Goal: Transaction & Acquisition: Purchase product/service

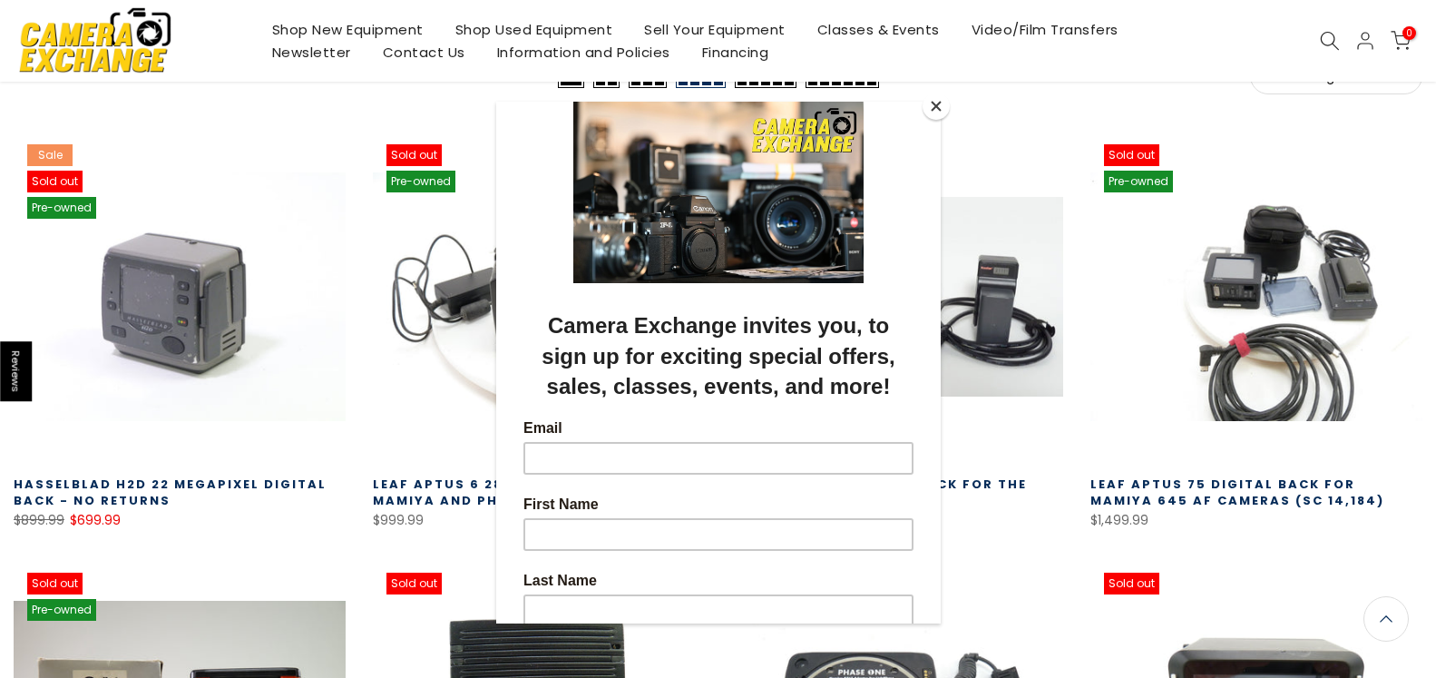
scroll to position [276, 0]
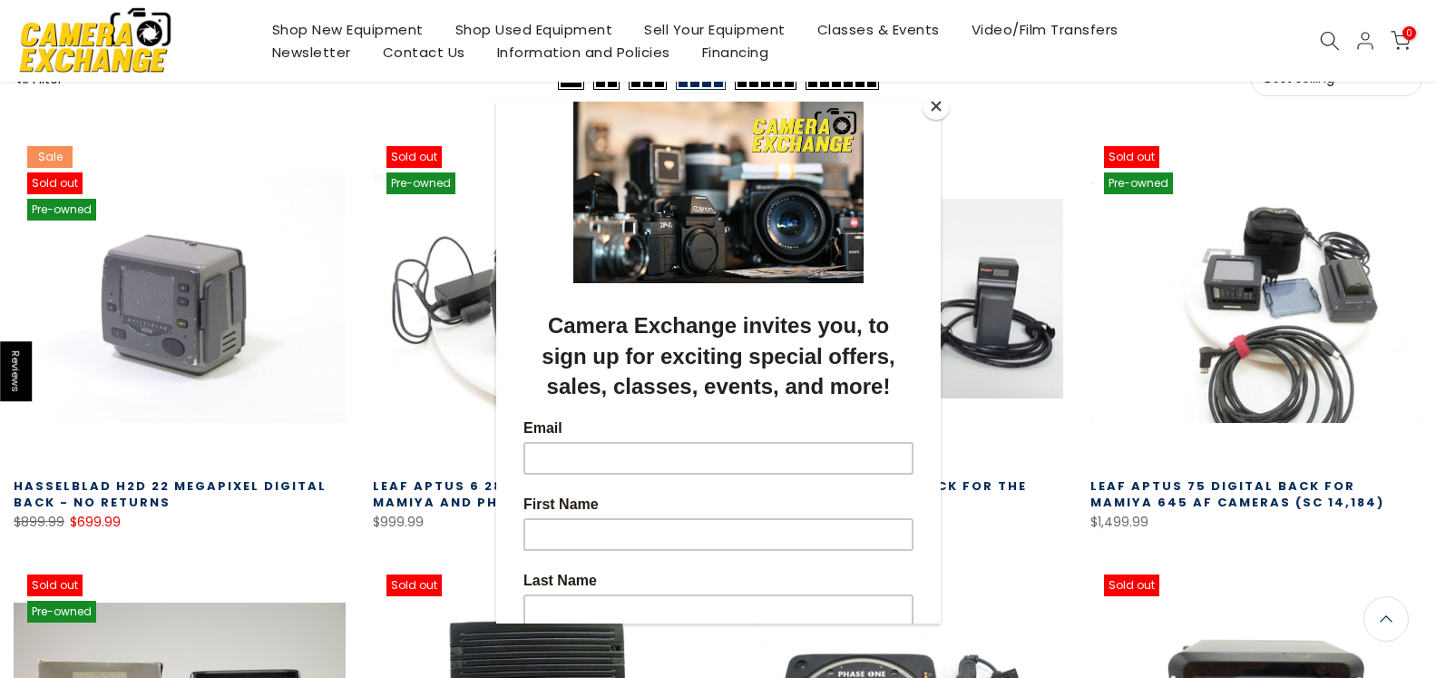
click at [932, 102] on button "Close" at bounding box center [935, 106] width 27 height 27
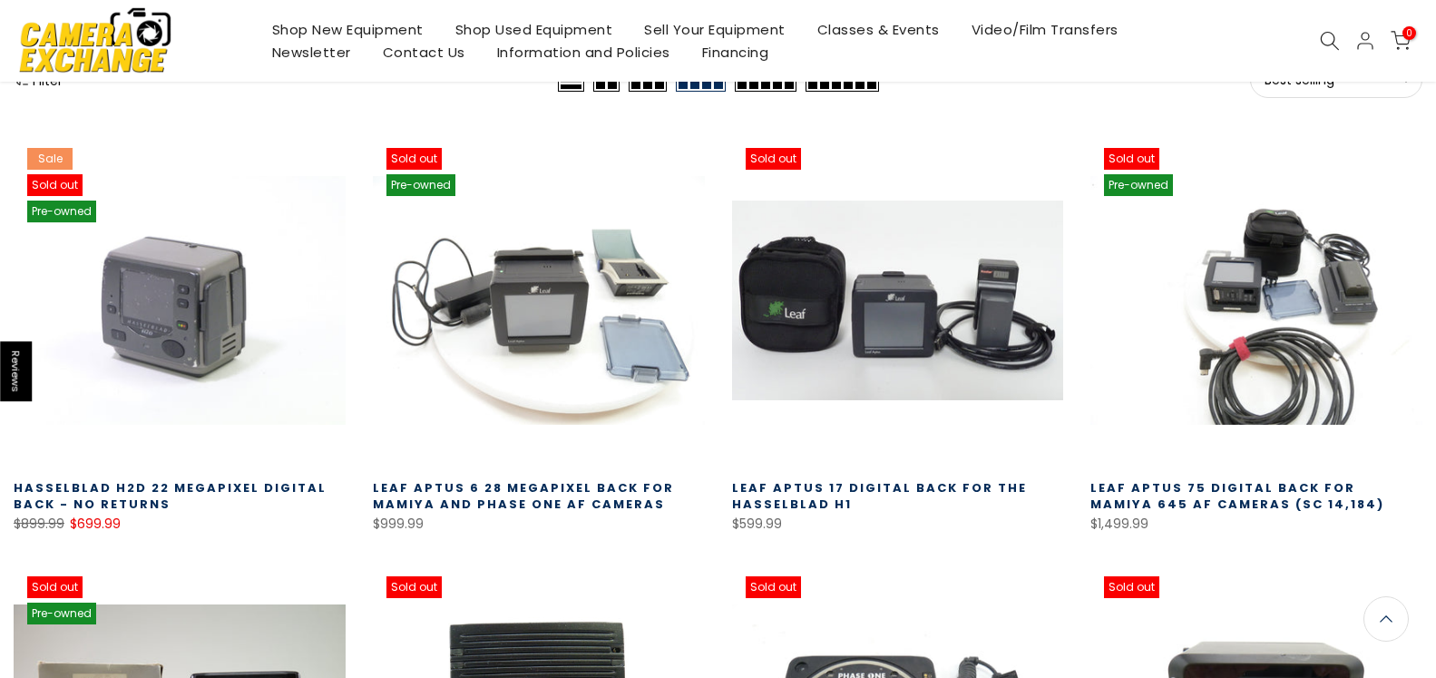
scroll to position [278, 0]
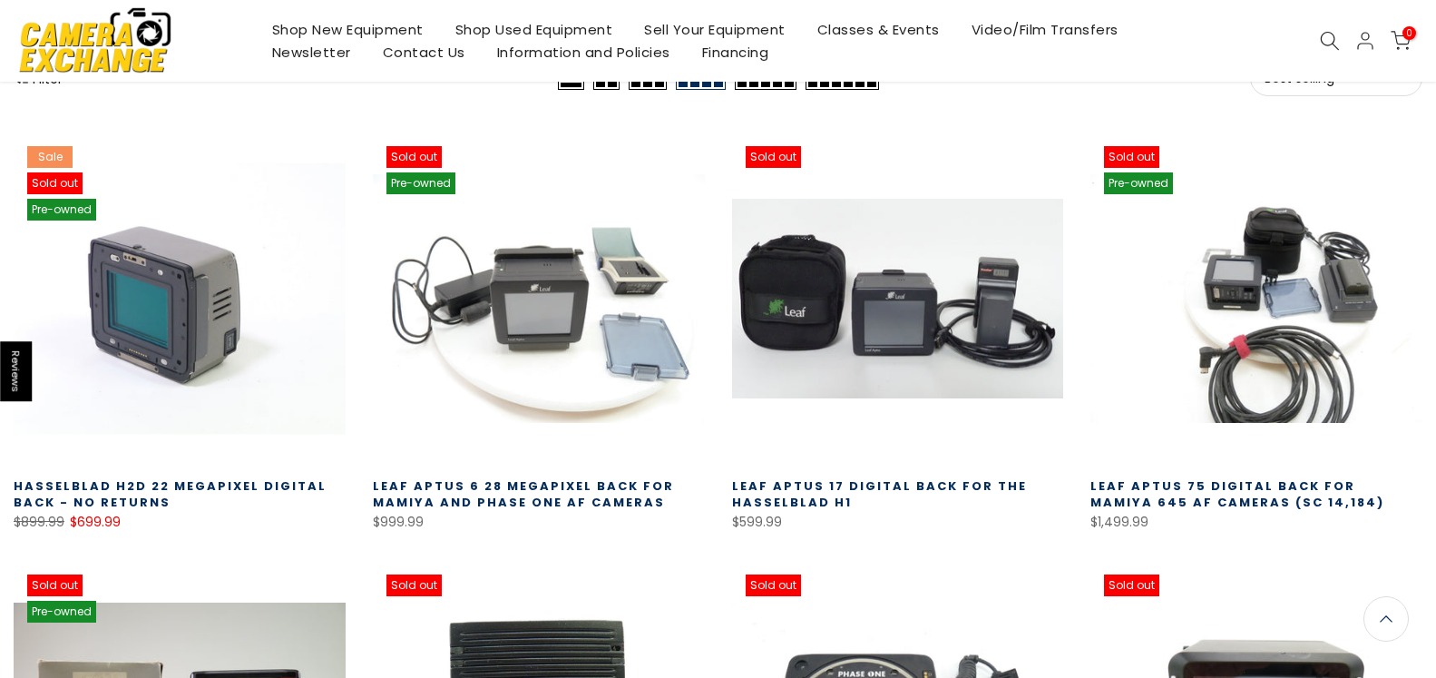
click at [205, 382] on link at bounding box center [180, 298] width 332 height 332
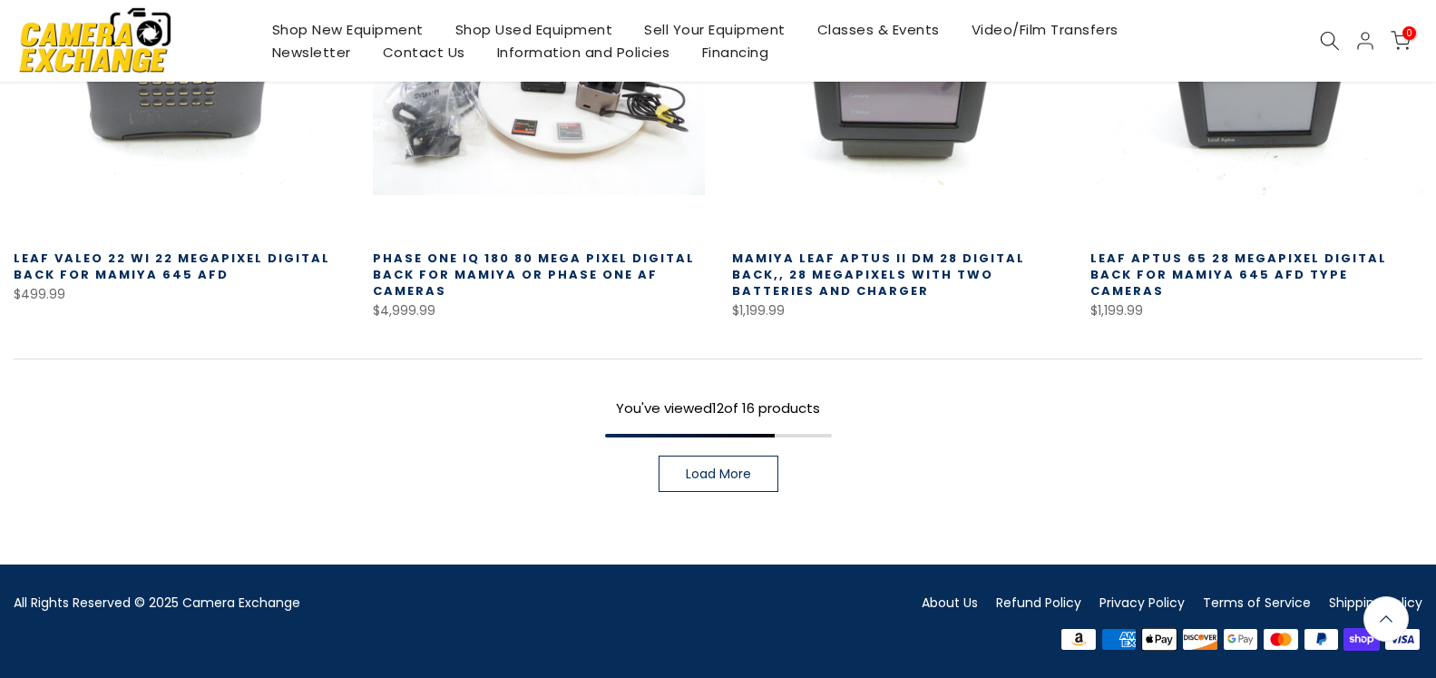
scroll to position [1379, 0]
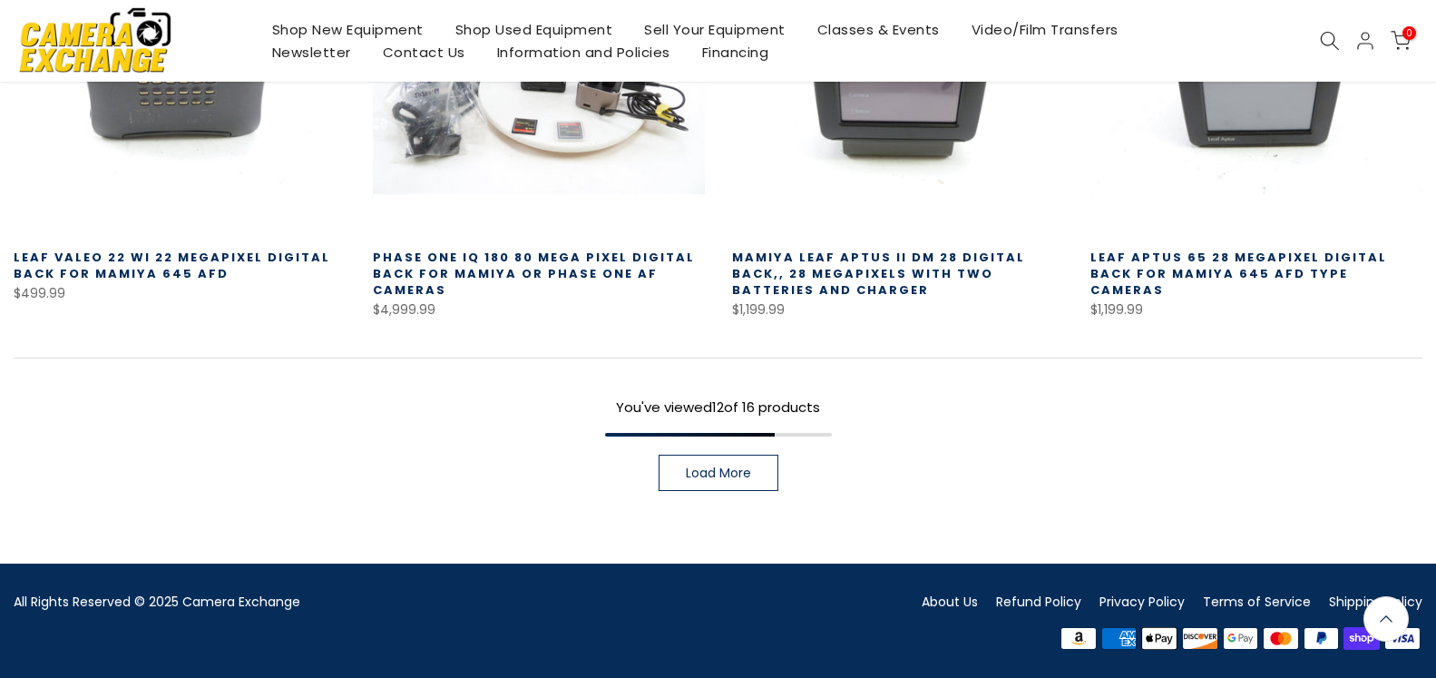
click at [712, 475] on span "Load More" at bounding box center [718, 472] width 65 height 13
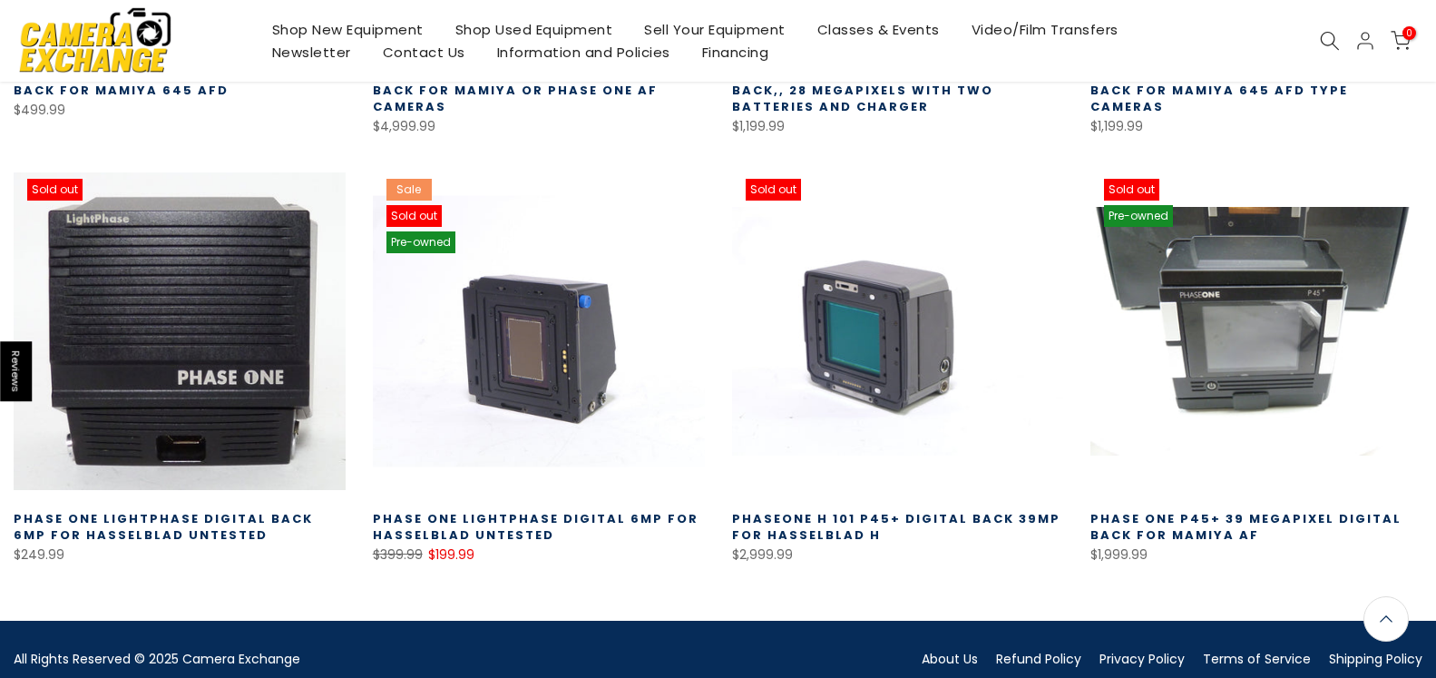
scroll to position [1564, 0]
